Goal: Task Accomplishment & Management: Manage account settings

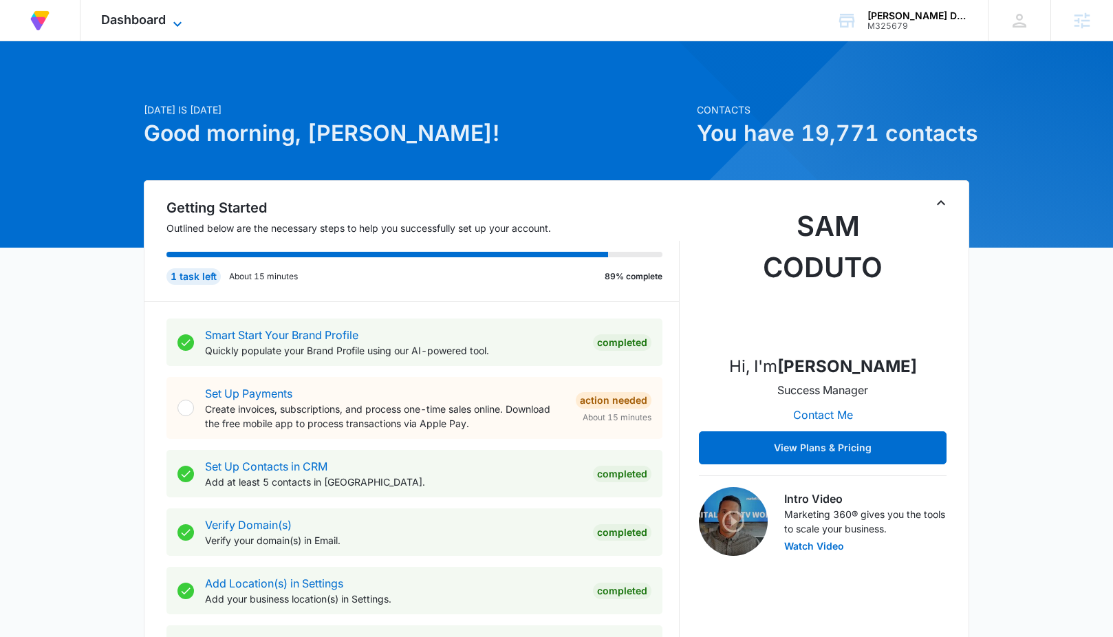
click at [135, 16] on span "Dashboard" at bounding box center [133, 19] width 65 height 14
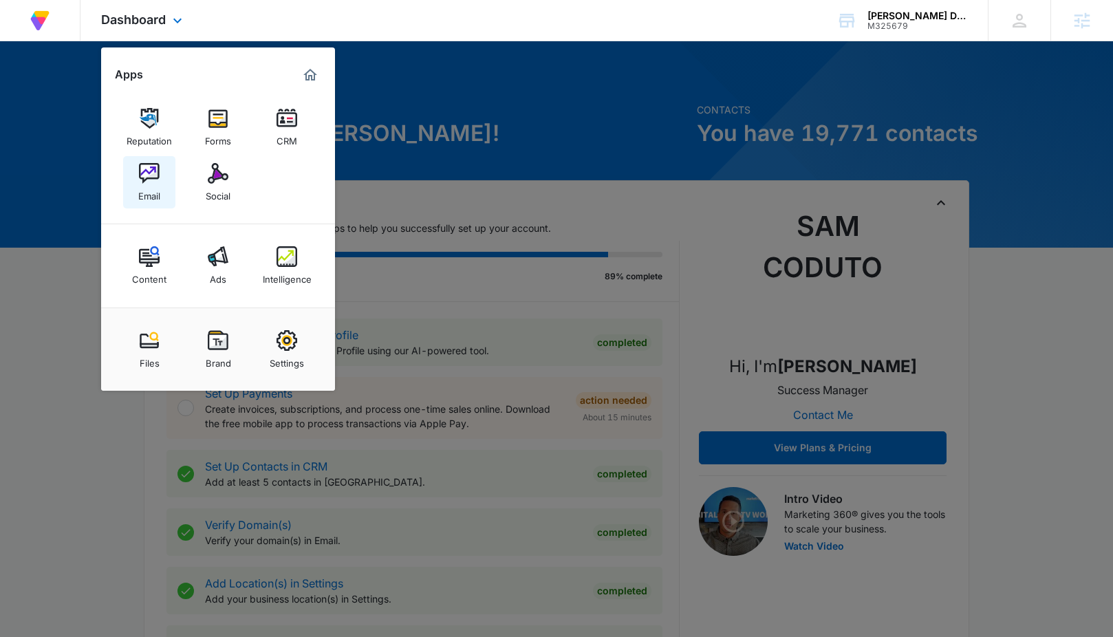
click at [151, 182] on img at bounding box center [149, 173] width 21 height 21
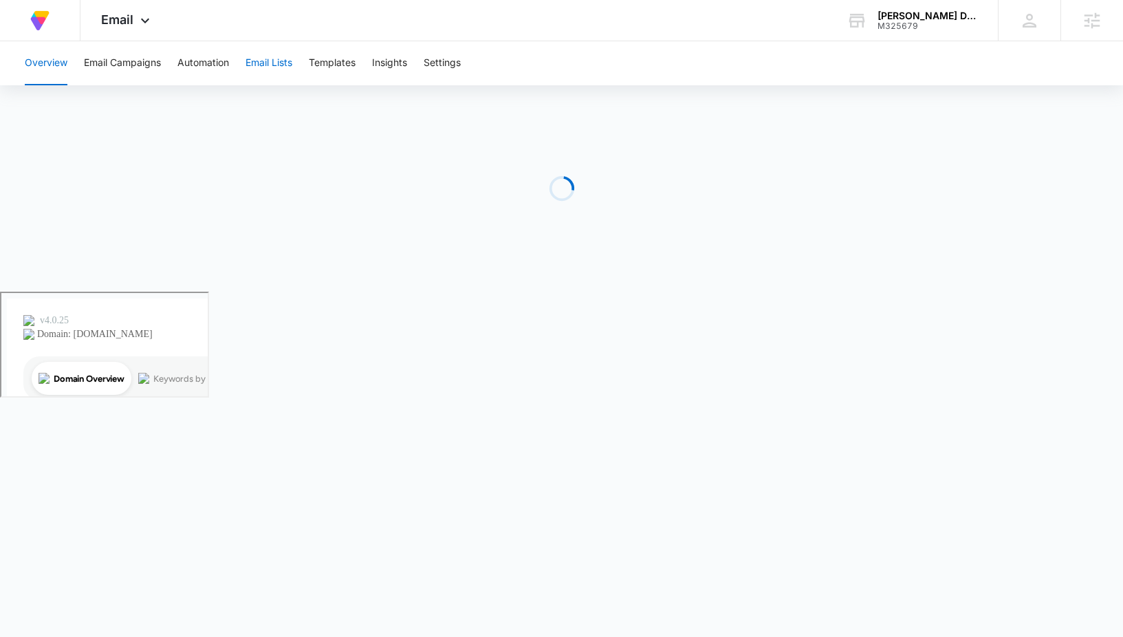
click at [275, 64] on button "Email Lists" at bounding box center [268, 63] width 47 height 44
